Goal: Use online tool/utility

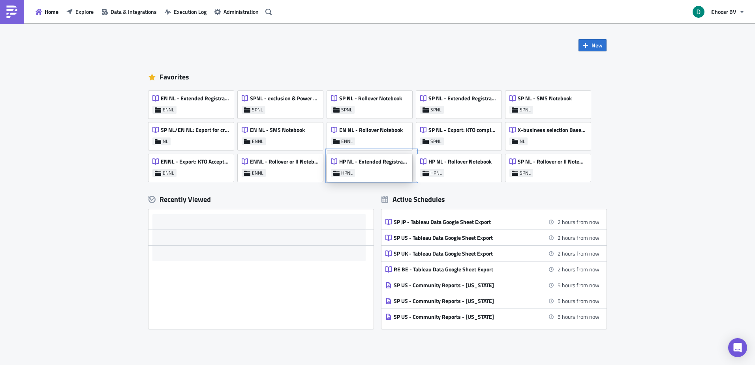
click at [378, 164] on span "HP NL - Extended Registrations export" at bounding box center [373, 161] width 69 height 7
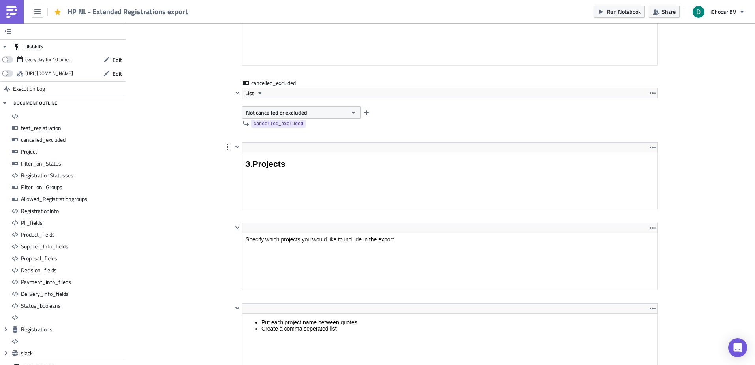
scroll to position [1225, 0]
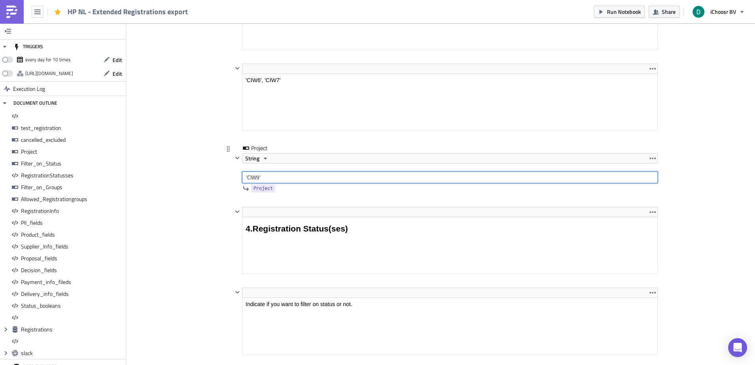
click at [256, 177] on input "'CIW9'" at bounding box center [450, 177] width 416 height 12
type input "'CIW10'"
click at [245, 217] on html "4.Registration Status(ses)" at bounding box center [450, 228] width 415 height 23
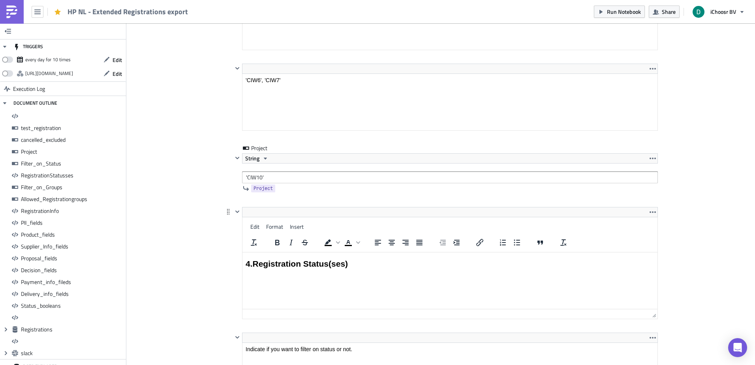
click at [224, 232] on div "<h2>4.Registration Status(ses)</h2> Edit Format Insert To open the popup, press…" at bounding box center [441, 270] width 435 height 126
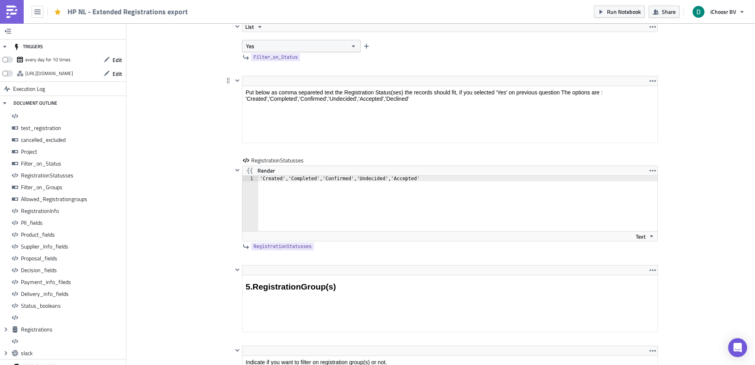
click at [416, 86] on html "Put below as comma separeted text the Registration Status(ses) the records shou…" at bounding box center [450, 95] width 415 height 19
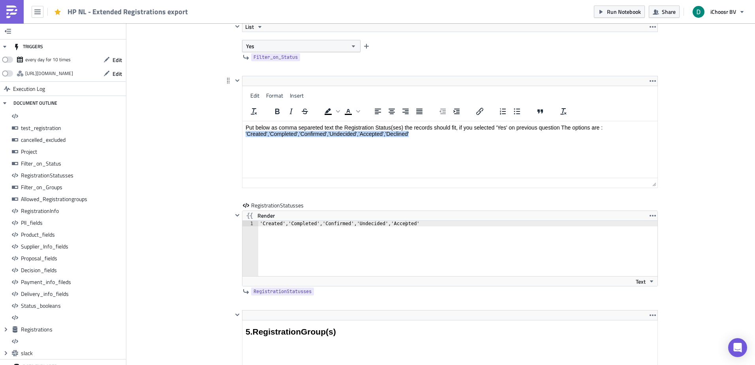
drag, startPoint x: 417, startPoint y: 134, endPoint x: 243, endPoint y: 134, distance: 174.2
click at [243, 134] on html "Put below as comma separeted text the Registration Status(ses) the records shou…" at bounding box center [450, 130] width 415 height 19
copy p "'Created','Completed','Confirmed','Undecided','Accepted','Declined'"
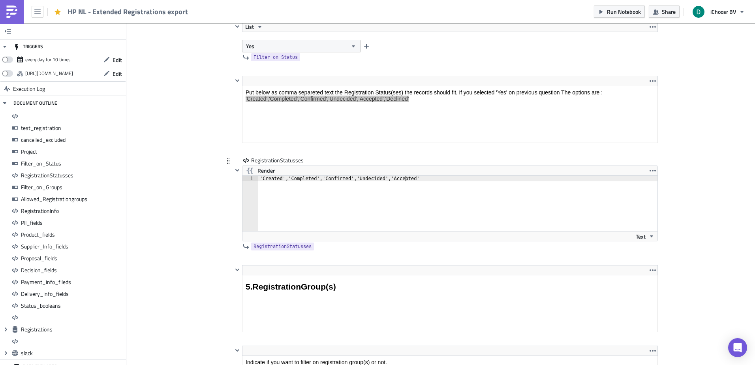
click at [427, 235] on div "'Created','Completed','Confirmed','Undecided','Accepted' 1 'Created','Completed…" at bounding box center [450, 208] width 415 height 66
drag, startPoint x: 419, startPoint y: 184, endPoint x: 183, endPoint y: 149, distance: 239.0
type textarea "'Created','Completed','Confirmed','Undecided','Accepted','Declined'"
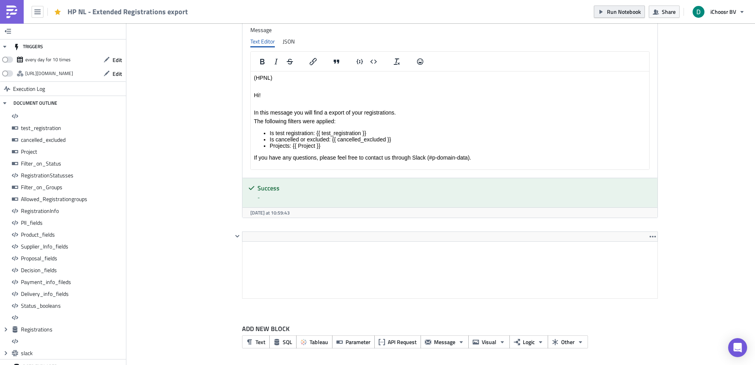
click at [612, 16] on button "Run Notebook" at bounding box center [619, 12] width 51 height 12
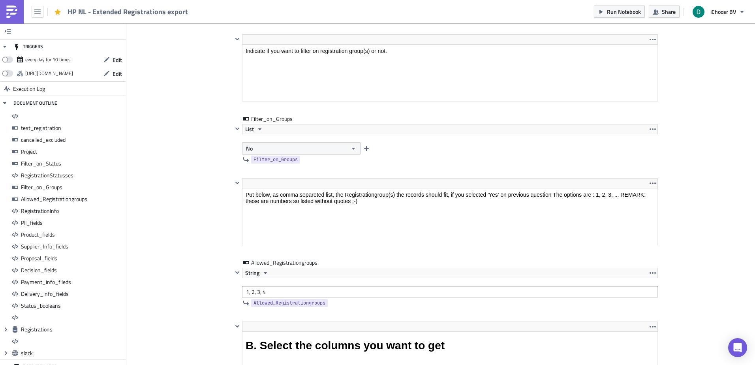
scroll to position [2678, 0]
